Goal: Transaction & Acquisition: Purchase product/service

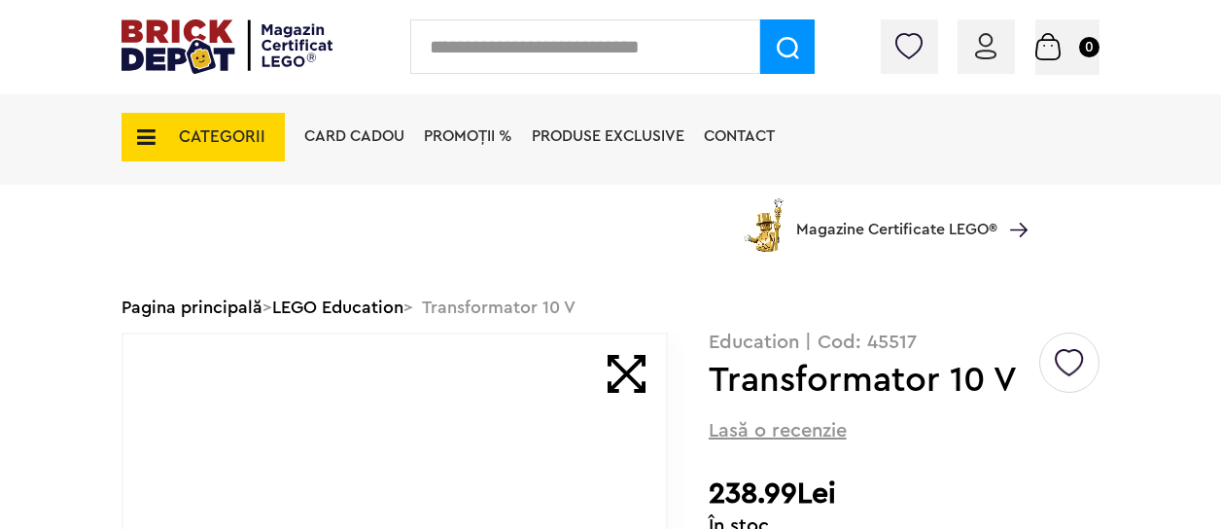
scroll to position [292, 0]
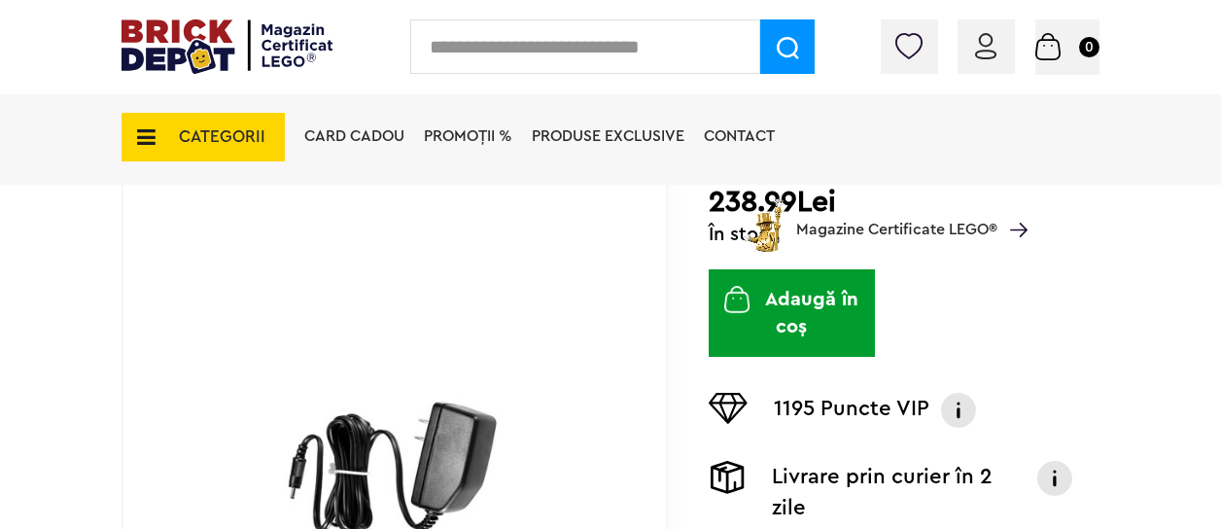
click at [760, 301] on button "Adaugă în coș" at bounding box center [792, 313] width 166 height 88
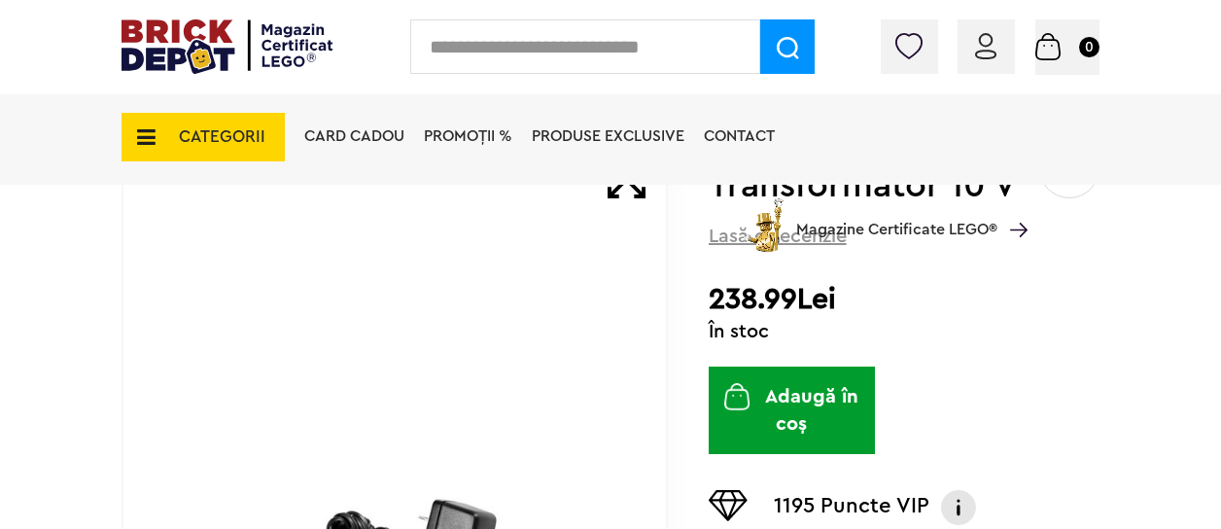
scroll to position [194, 0]
click at [816, 402] on button "Adaugă în coș" at bounding box center [792, 411] width 166 height 88
click at [791, 419] on button "Adaugă în coș" at bounding box center [792, 411] width 166 height 88
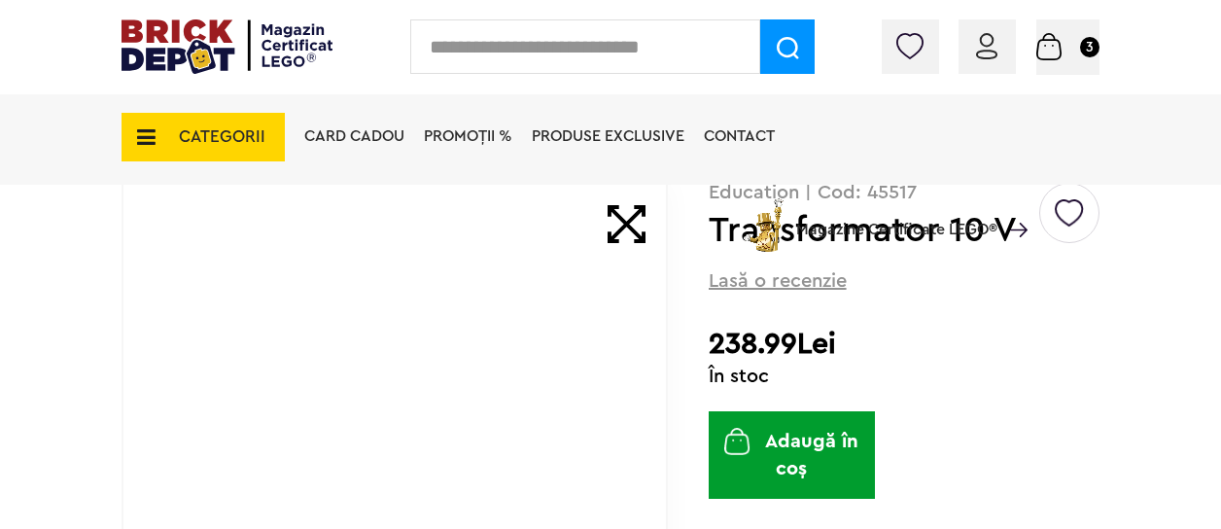
scroll to position [194, 0]
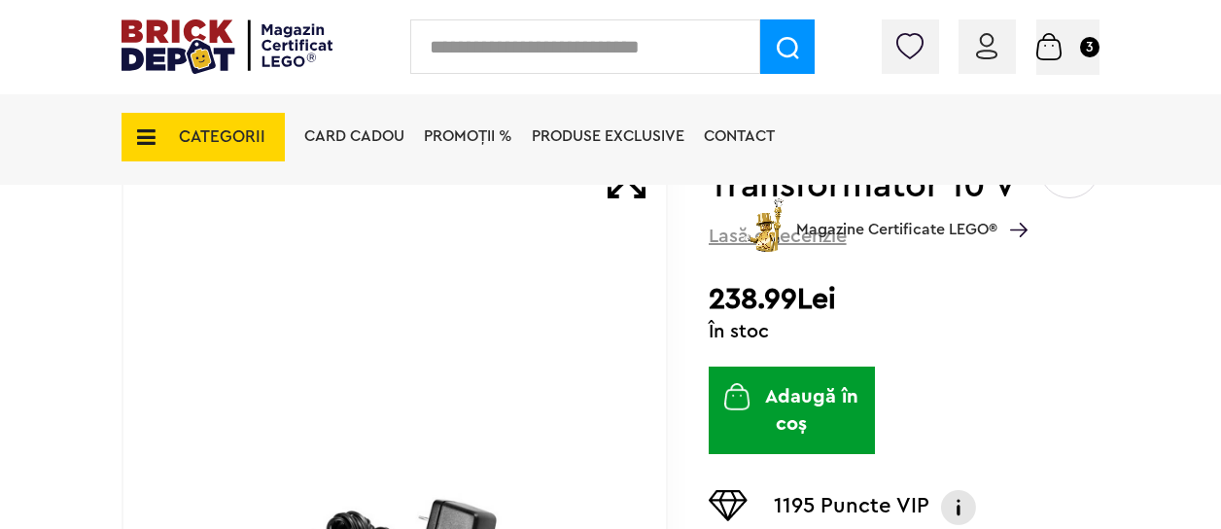
click at [790, 416] on button "Adaugă în coș" at bounding box center [792, 411] width 166 height 88
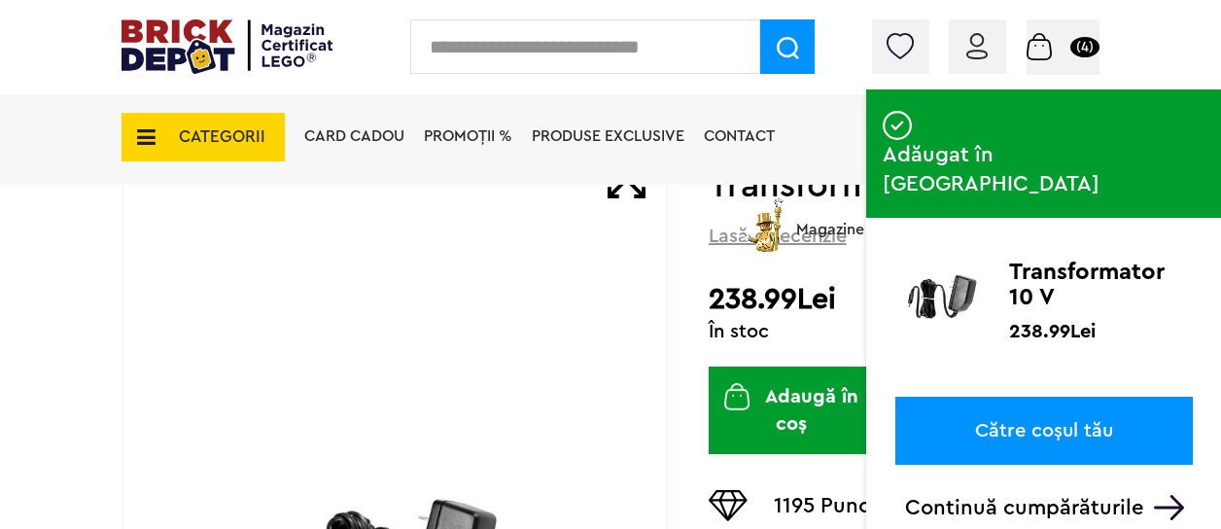
click at [996, 397] on link "Către coșul tău" at bounding box center [1045, 431] width 298 height 68
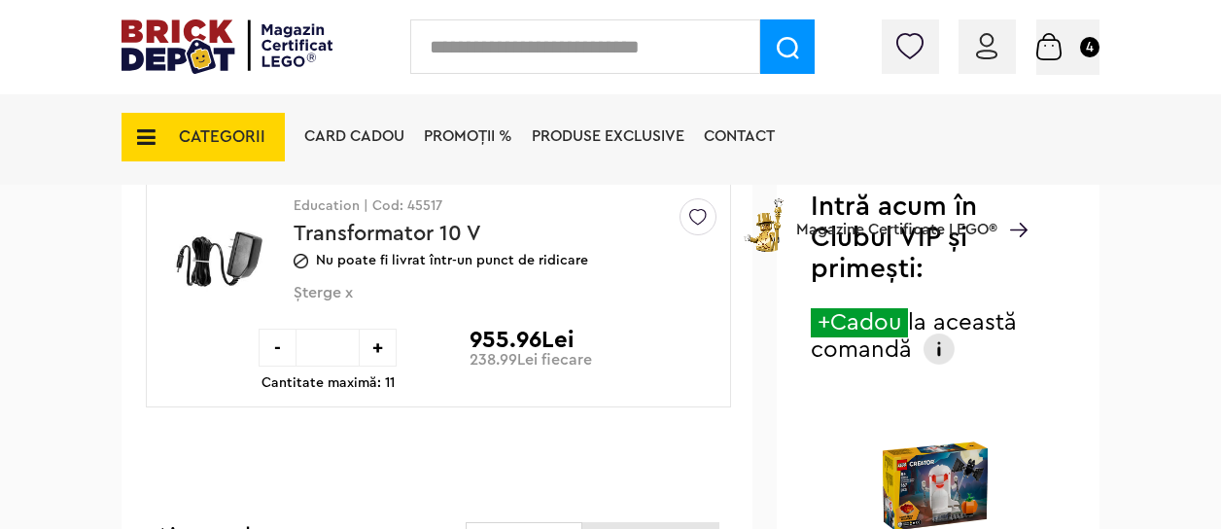
scroll to position [292, 0]
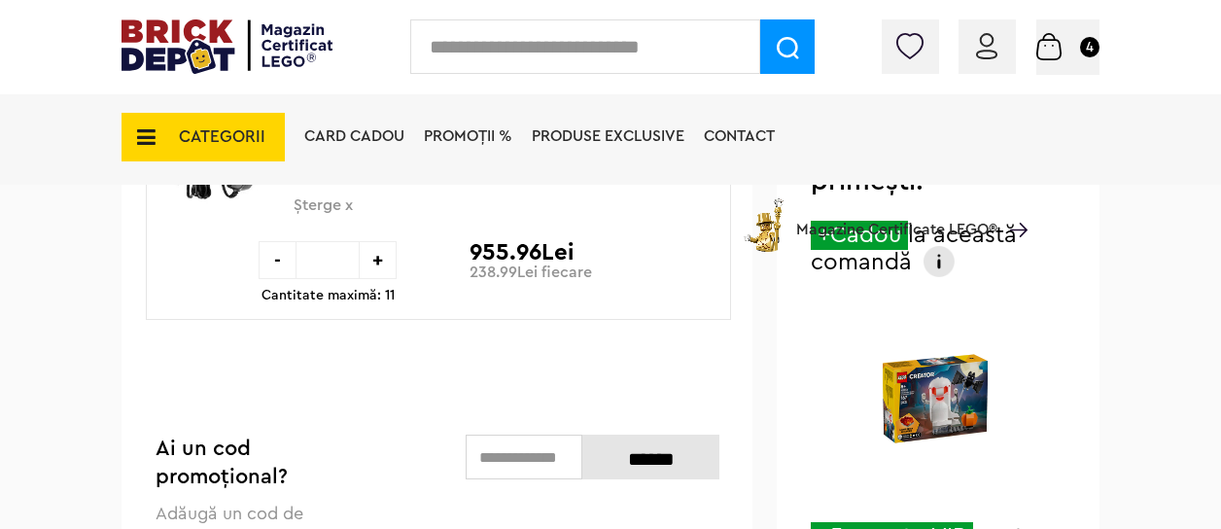
click at [276, 270] on div "-" at bounding box center [278, 260] width 38 height 38
click at [323, 266] on input "*" at bounding box center [328, 260] width 62 height 38
type input "*"
click at [615, 462] on input "******" at bounding box center [650, 457] width 137 height 45
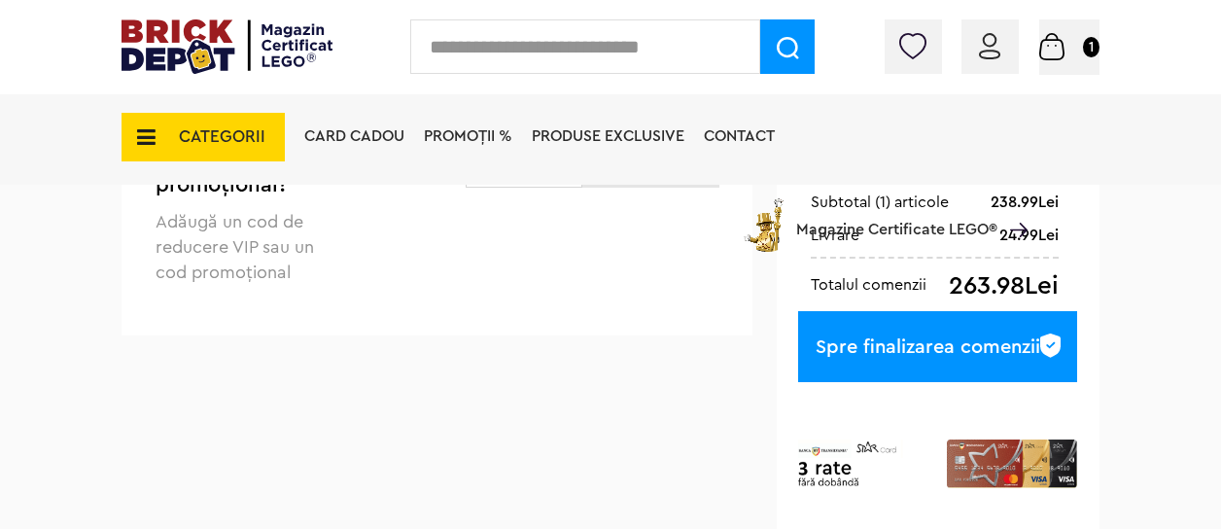
scroll to position [486, 0]
